Goal: Navigation & Orientation: Find specific page/section

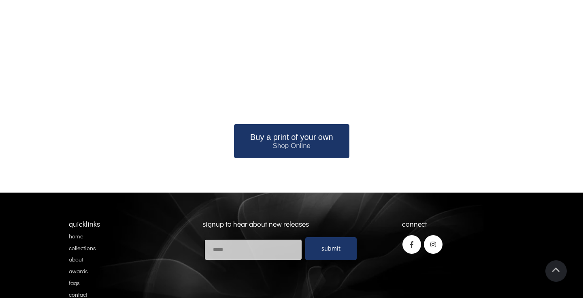
scroll to position [959, 0]
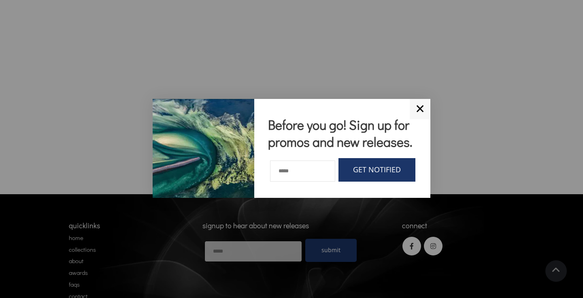
click at [419, 109] on link "✕" at bounding box center [420, 109] width 21 height 20
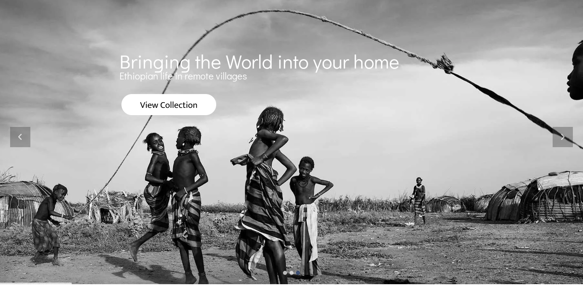
scroll to position [71, 0]
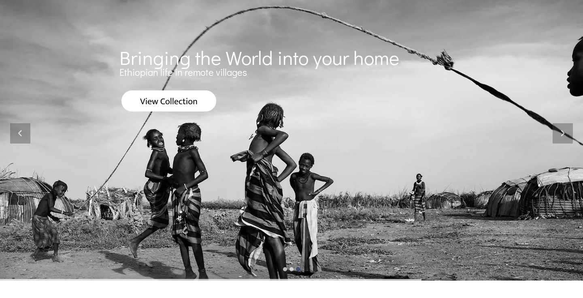
click at [159, 107] on img at bounding box center [168, 100] width 95 height 21
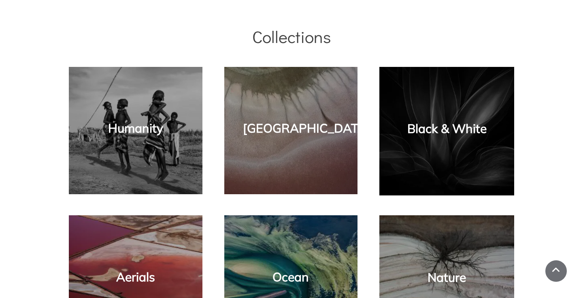
scroll to position [481, 0]
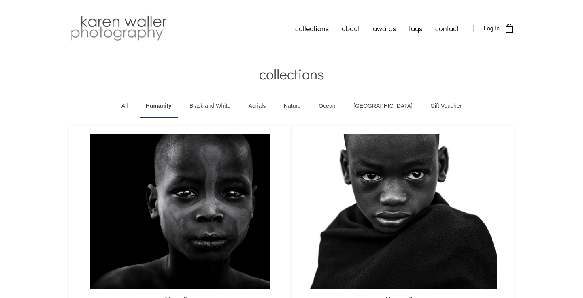
click at [231, 107] on link "Black and White" at bounding box center [209, 106] width 53 height 23
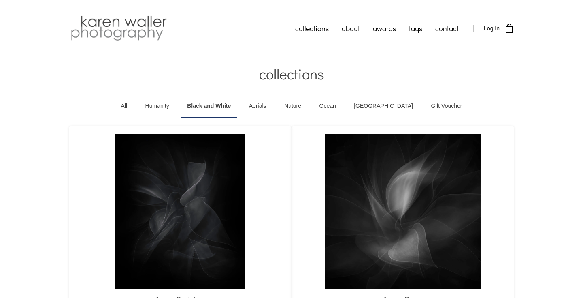
click at [271, 105] on link "Aerials" at bounding box center [258, 106] width 30 height 23
